Goal: Information Seeking & Learning: Learn about a topic

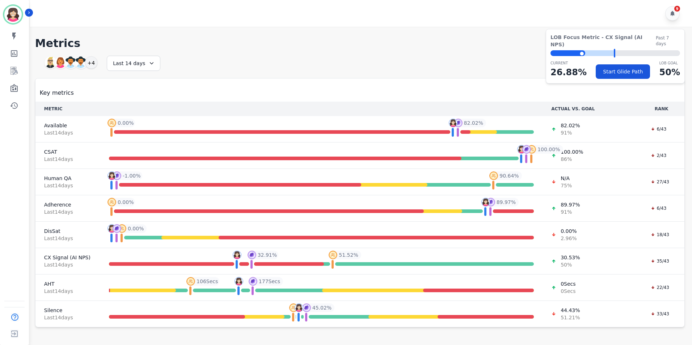
click at [429, 41] on h1 "Metrics" at bounding box center [359, 43] width 649 height 13
click at [13, 72] on icon "Sidebar" at bounding box center [13, 71] width 7 height 8
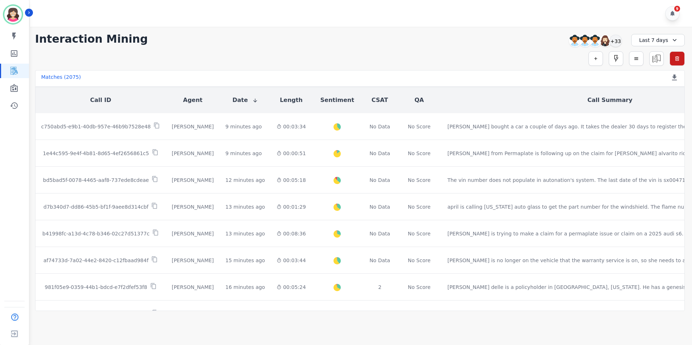
click at [666, 38] on div "Last 7 days" at bounding box center [658, 40] width 54 height 12
click at [658, 67] on li "[DATE]" at bounding box center [662, 65] width 36 height 7
click at [618, 39] on div "+17" at bounding box center [615, 41] width 12 height 12
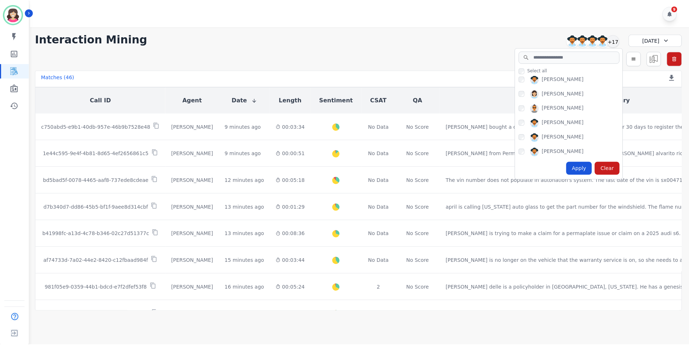
scroll to position [109, 0]
click at [580, 171] on div "Apply" at bounding box center [581, 168] width 26 height 13
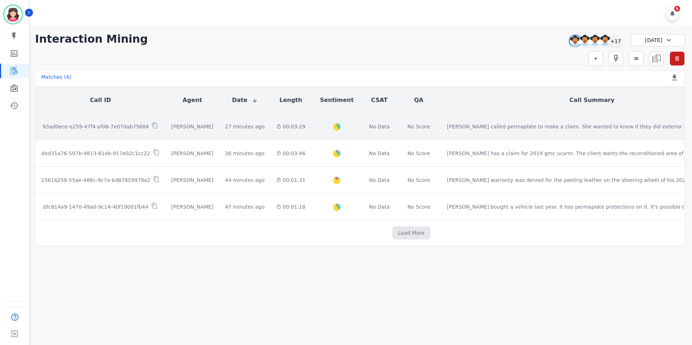
click at [109, 126] on p "93ad0ece-e259-47f4-af06-7e07dab75684" at bounding box center [96, 126] width 106 height 7
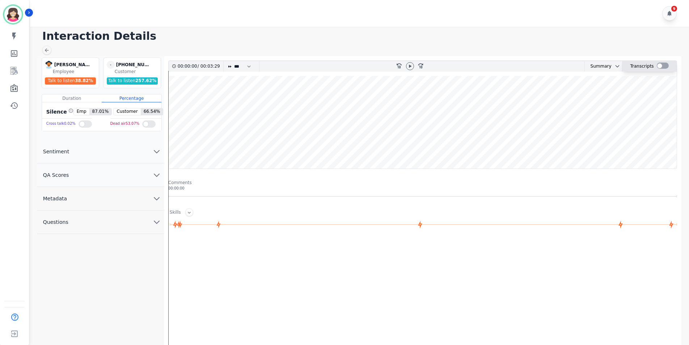
click at [663, 66] on div at bounding box center [663, 66] width 12 height 6
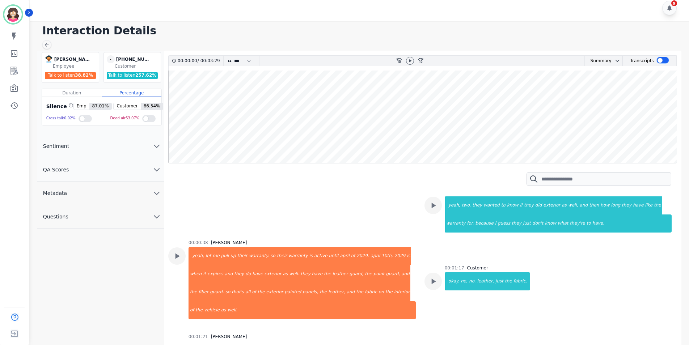
scroll to position [289, 0]
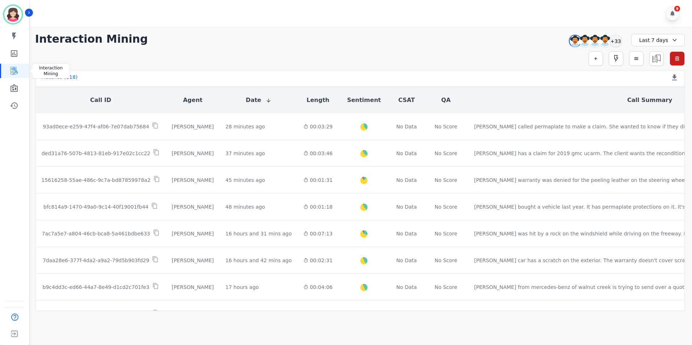
click at [13, 71] on icon "Sidebar" at bounding box center [13, 71] width 7 height 8
click at [671, 40] on icon at bounding box center [674, 40] width 7 height 7
click at [658, 67] on li "[DATE]" at bounding box center [662, 65] width 36 height 7
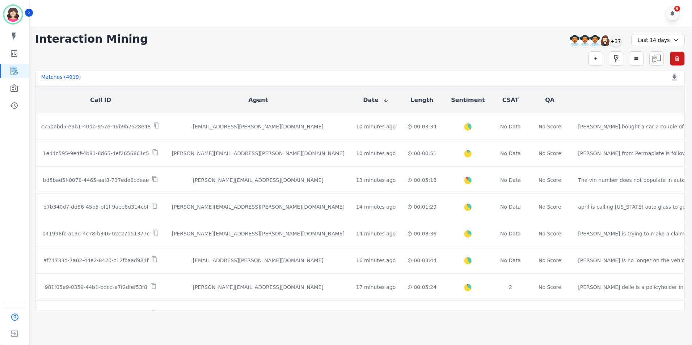
click at [674, 40] on icon at bounding box center [676, 40] width 4 height 2
click at [653, 69] on li "[DATE]" at bounding box center [662, 65] width 36 height 7
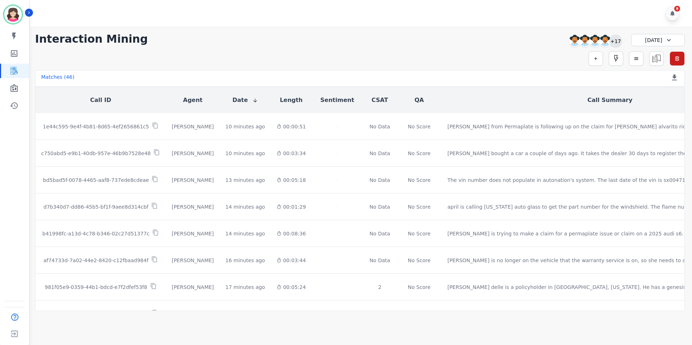
click at [617, 39] on div "+17" at bounding box center [615, 41] width 12 height 12
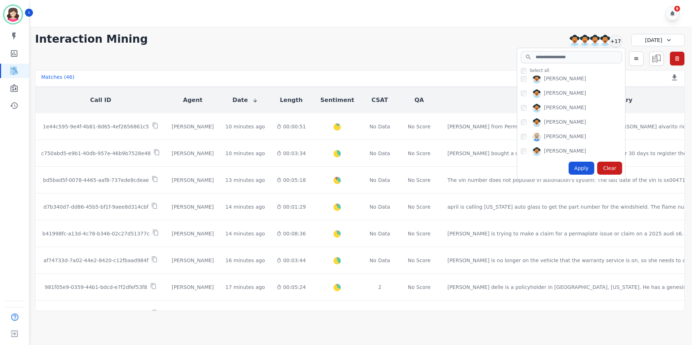
scroll to position [145, 0]
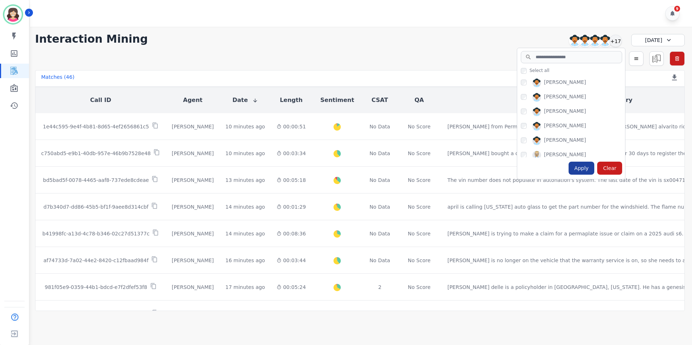
click at [580, 167] on div "Apply" at bounding box center [581, 168] width 26 height 13
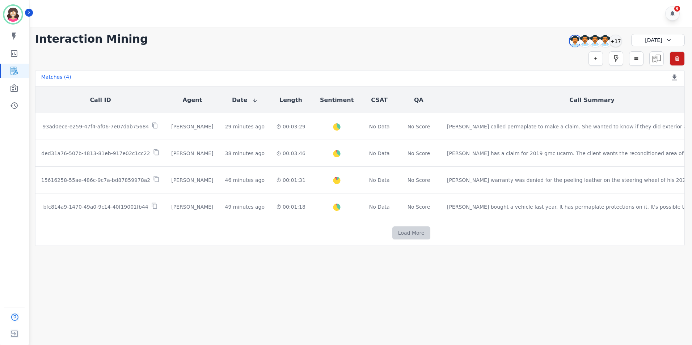
click at [392, 232] on button "Load More" at bounding box center [411, 232] width 38 height 13
click at [13, 72] on icon "Sidebar" at bounding box center [14, 71] width 9 height 9
click at [13, 71] on icon "Sidebar" at bounding box center [14, 71] width 9 height 9
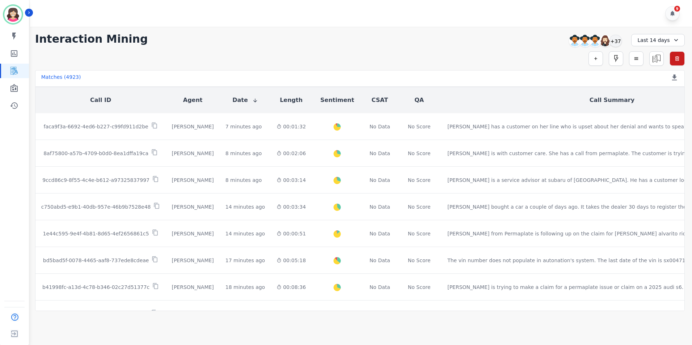
click at [657, 39] on div "Last 14 days" at bounding box center [658, 40] width 54 height 12
click at [655, 65] on li "[DATE]" at bounding box center [662, 65] width 36 height 7
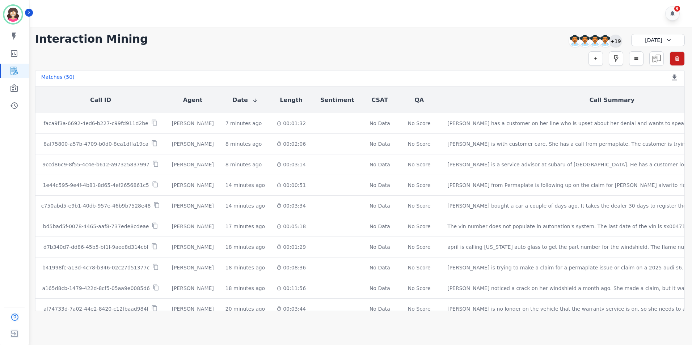
click at [617, 40] on div "+19" at bounding box center [615, 41] width 12 height 12
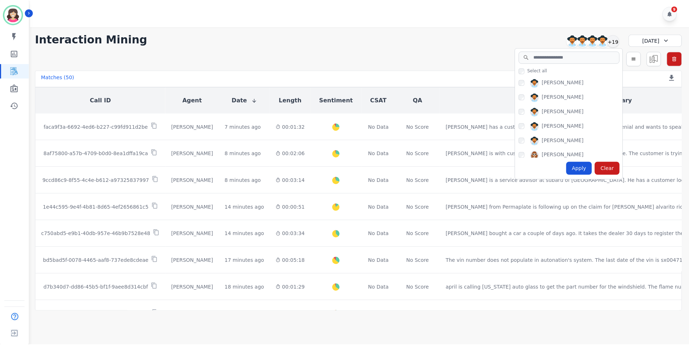
scroll to position [109, 0]
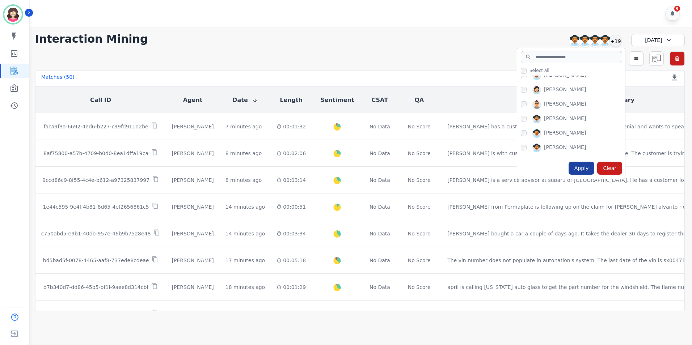
click at [582, 167] on div "Apply" at bounding box center [581, 168] width 26 height 13
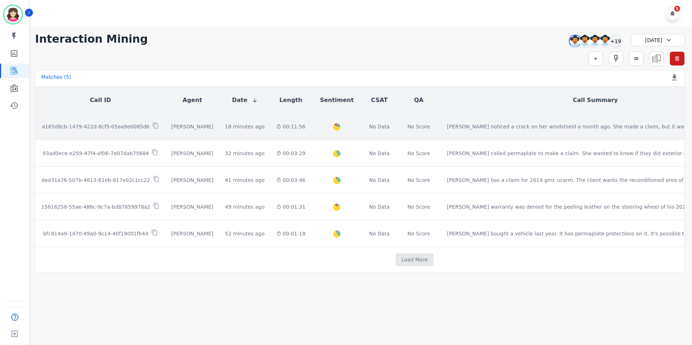
click at [94, 124] on p "a165d8cb-1479-422d-8cf5-05aa9e0085d6" at bounding box center [95, 126] width 107 height 7
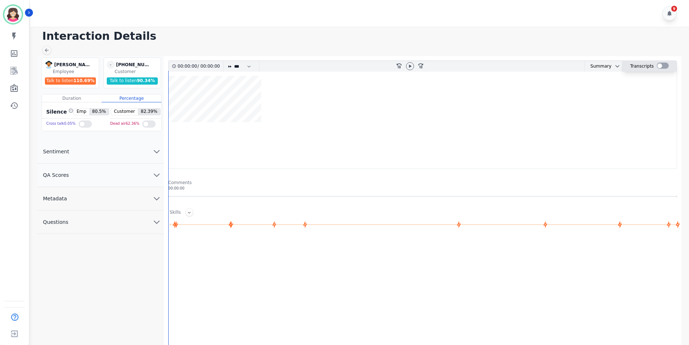
click at [661, 63] on div at bounding box center [663, 66] width 12 height 6
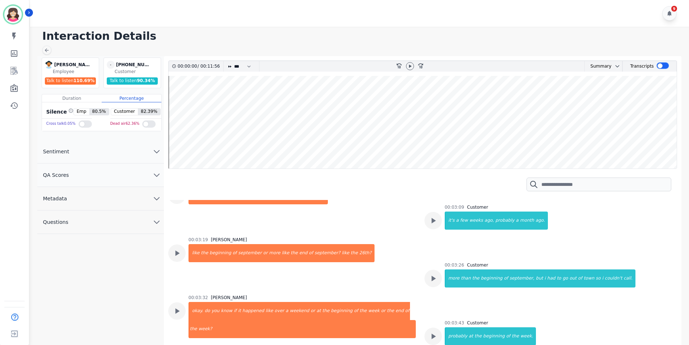
scroll to position [832, 0]
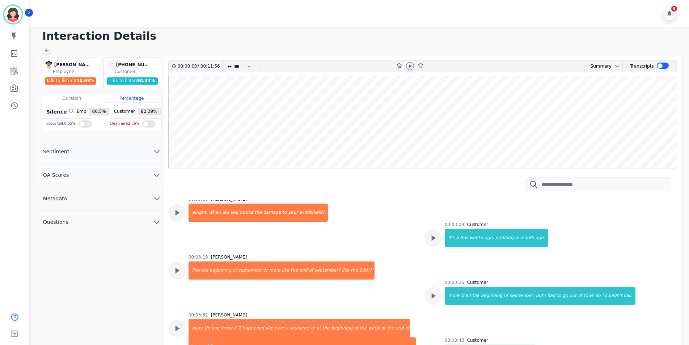
click at [411, 65] on icon at bounding box center [410, 66] width 6 height 6
click at [420, 64] on icon "fast-forward-10" at bounding box center [420, 66] width 6 height 6
click at [420, 64] on icon at bounding box center [420, 65] width 5 height 5
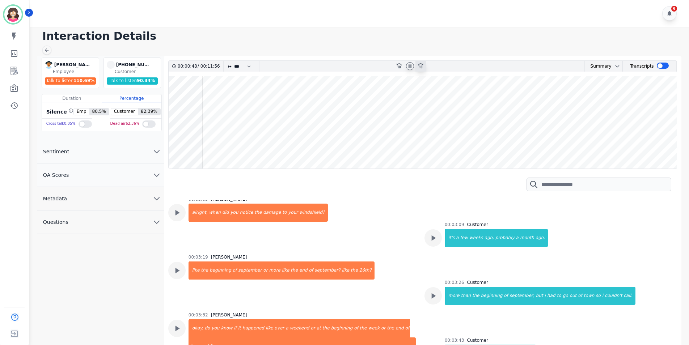
click at [420, 64] on icon at bounding box center [420, 65] width 5 height 5
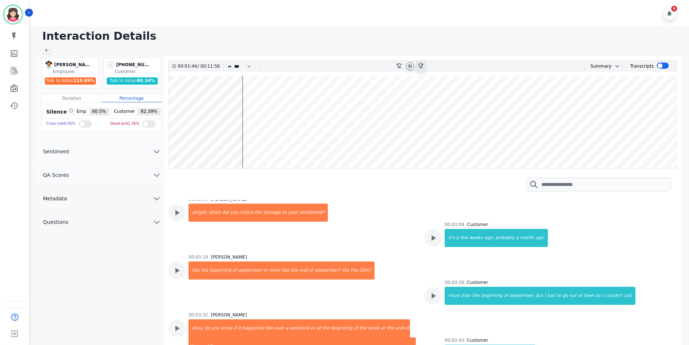
click at [420, 62] on div "fast-forward-10" at bounding box center [420, 66] width 11 height 10
click at [421, 63] on icon "fast-forward-10" at bounding box center [420, 66] width 6 height 6
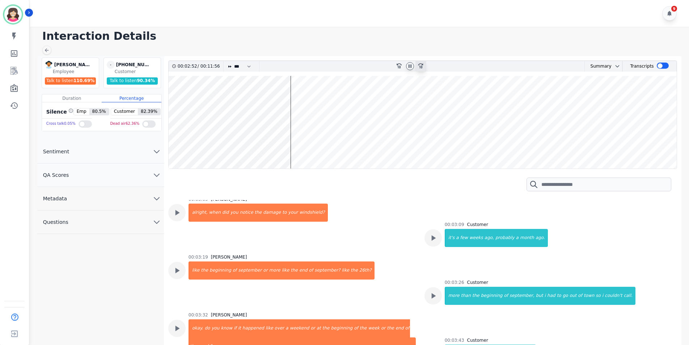
click at [421, 63] on icon "fast-forward-10" at bounding box center [420, 66] width 6 height 6
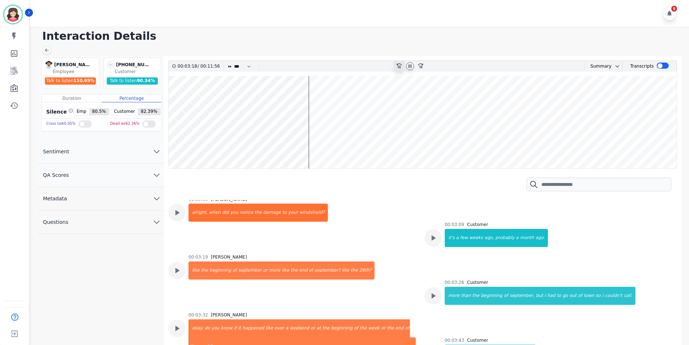
click at [399, 63] on icon "rewind-10" at bounding box center [399, 66] width 6 height 6
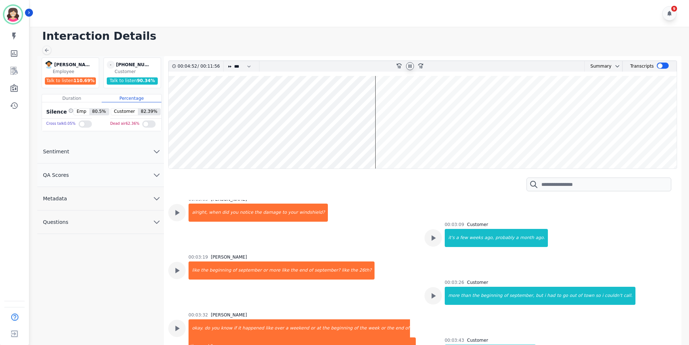
drag, startPoint x: 374, startPoint y: 80, endPoint x: 304, endPoint y: 86, distance: 70.5
click at [304, 86] on wave at bounding box center [423, 122] width 508 height 93
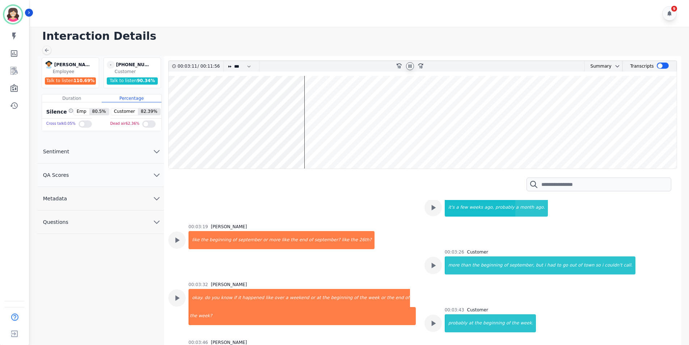
scroll to position [871, 0]
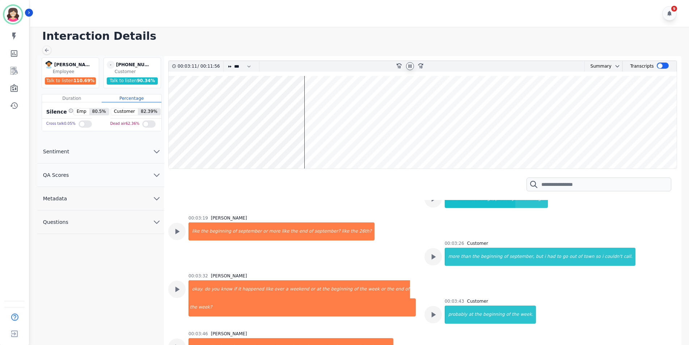
click at [303, 86] on wave at bounding box center [423, 122] width 508 height 93
click at [302, 86] on wave at bounding box center [423, 122] width 508 height 93
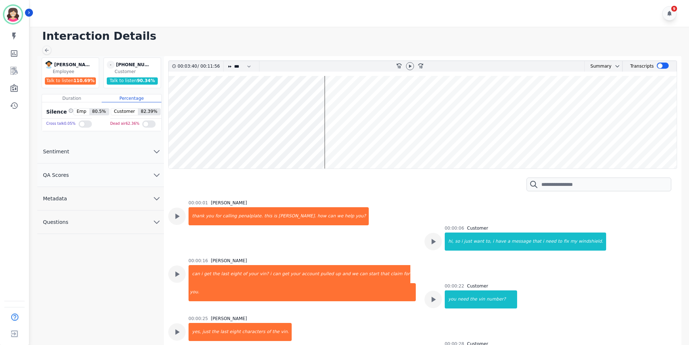
scroll to position [587, 0]
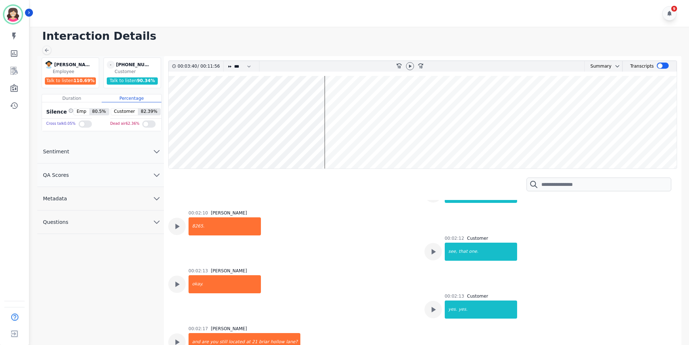
click at [39, 258] on div "Katelyn Hadley Katelyn Hadley Employee Talk to listen 110.69 % - +18328188265 u…" at bounding box center [100, 218] width 127 height 324
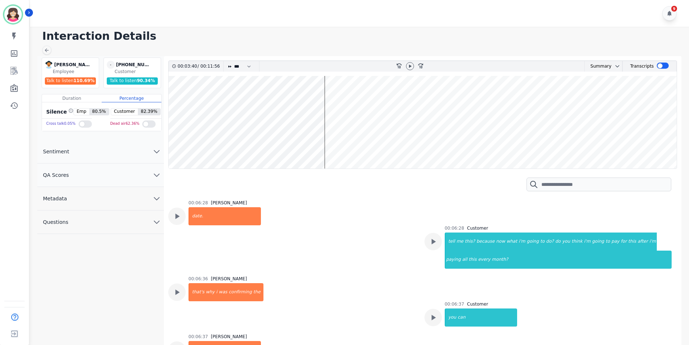
scroll to position [1600, 0]
